Goal: Information Seeking & Learning: Learn about a topic

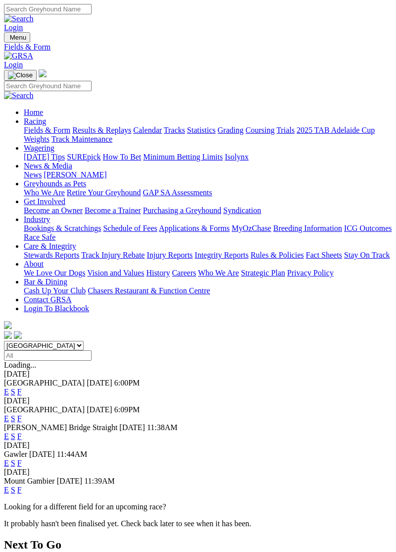
click at [22, 459] on link "F" at bounding box center [19, 463] width 4 height 8
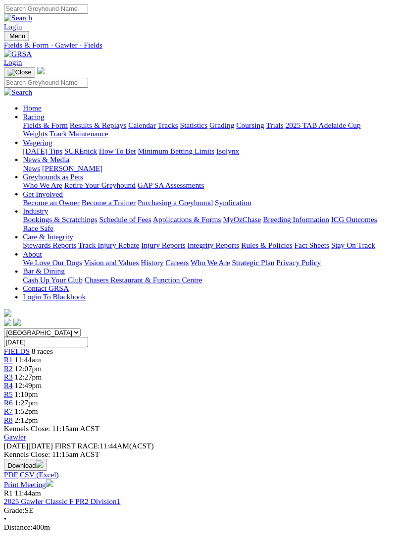
click at [8, 40] on img "Toggle navigation" at bounding box center [8, 40] width 0 height 0
click at [70, 131] on link "Fields & Form" at bounding box center [47, 130] width 47 height 8
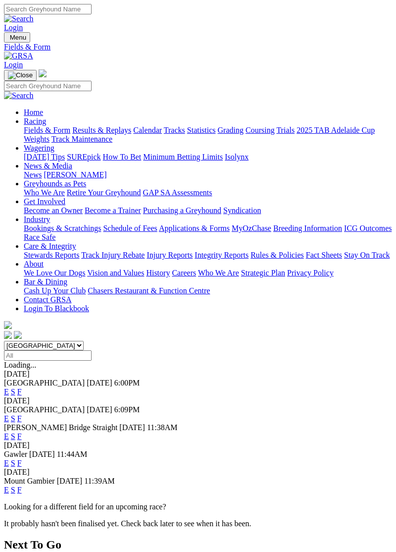
click at [22, 432] on link "F" at bounding box center [19, 436] width 4 height 8
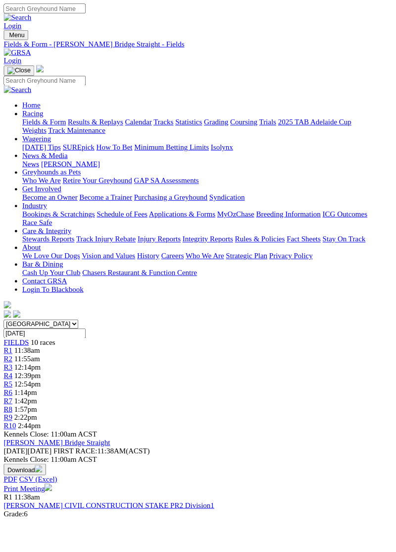
click at [8, 40] on img "Toggle navigation" at bounding box center [8, 40] width 0 height 0
click at [70, 131] on link "Fields & Form" at bounding box center [47, 130] width 47 height 8
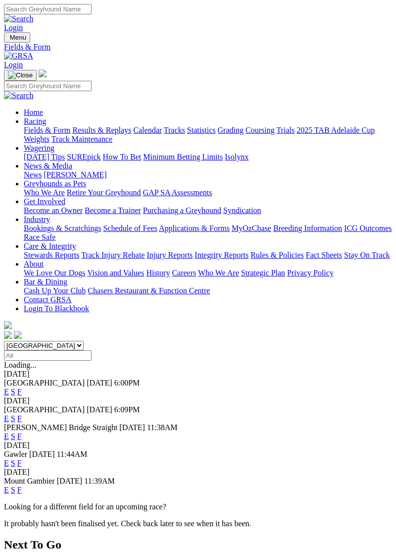
click at [22, 459] on link "F" at bounding box center [19, 463] width 4 height 8
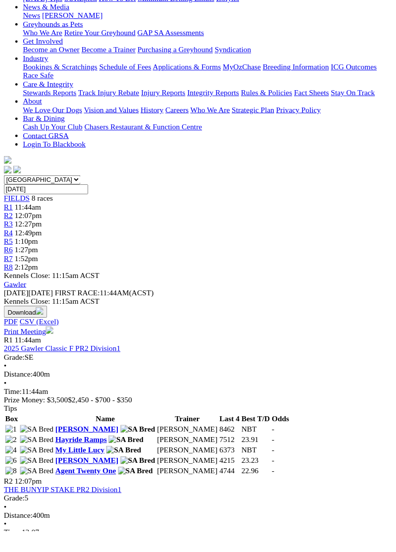
scroll to position [139, 0]
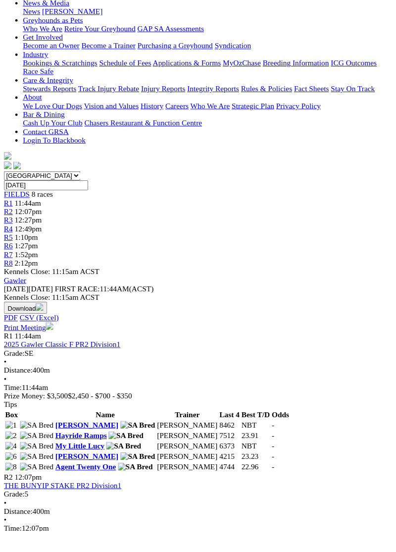
scroll to position [187, 0]
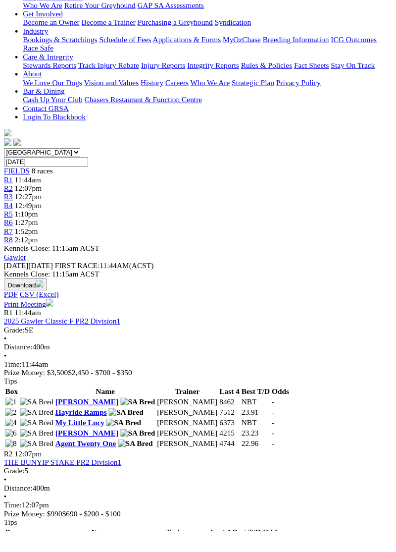
click at [248, 467] on div "R2 12:07pm THE BUNYIP STAKE PR2 Division1 Grade: 5 • Distance: 400m • Time: 12:…" at bounding box center [198, 540] width 389 height 147
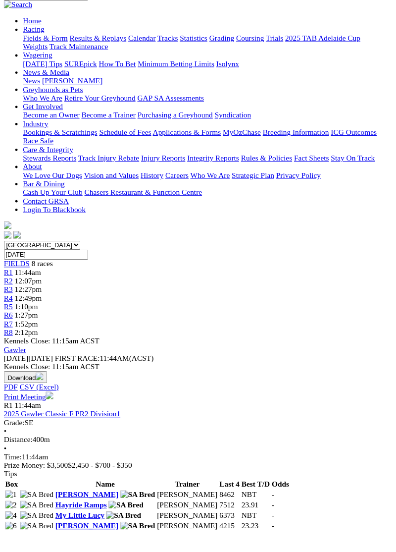
scroll to position [104, 0]
